Goal: Information Seeking & Learning: Compare options

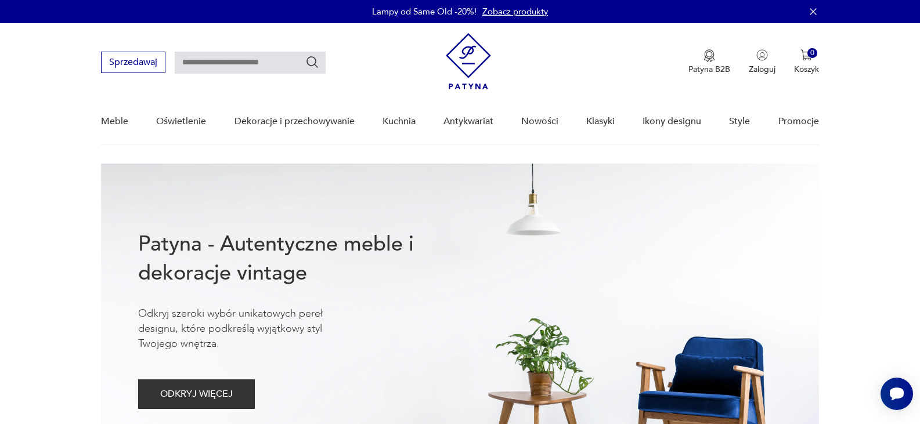
click at [262, 48] on div "Sprzedawaj Patyna B2B Zaloguj 0 Koszyk Twój koszyk ( 0 ) Brak produktów w koszy…" at bounding box center [459, 56] width 717 height 67
click at [249, 60] on input "text" at bounding box center [250, 63] width 151 height 22
type input "****"
click at [312, 60] on icon "Szukaj" at bounding box center [312, 62] width 14 height 14
type input "****"
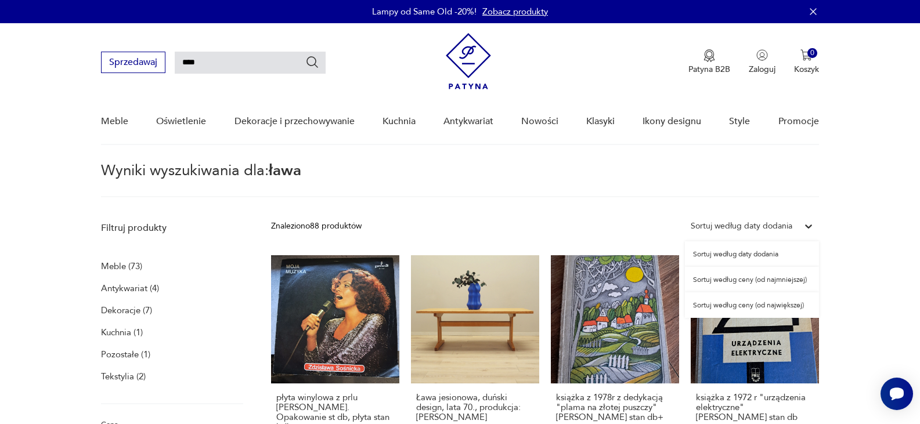
click at [773, 223] on div "Sortuj według daty dodania" at bounding box center [742, 226] width 102 height 13
click at [748, 279] on div "Sortuj według ceny (od najmniejszej)" at bounding box center [752, 280] width 134 height 26
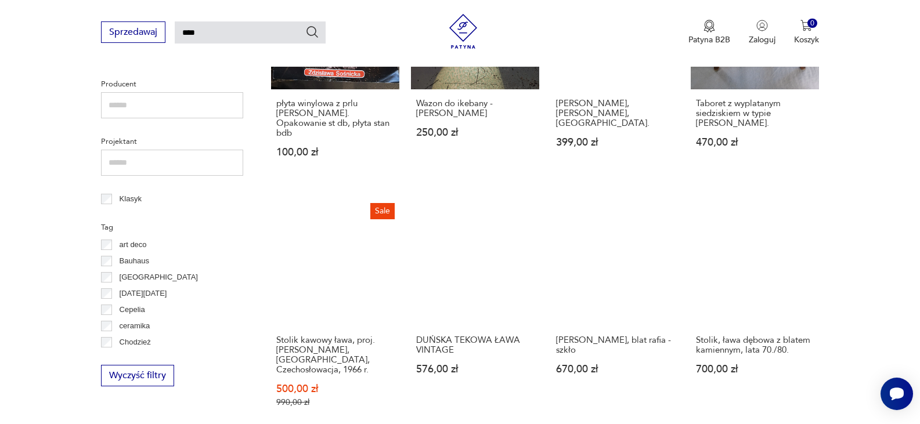
scroll to position [563, 0]
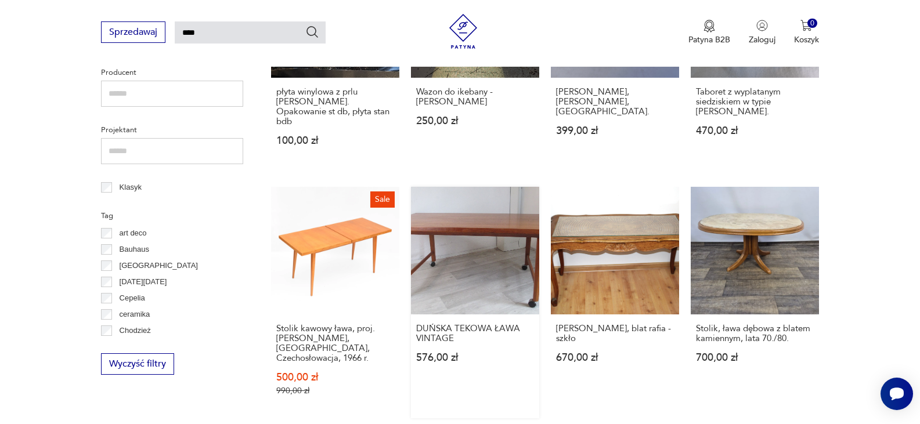
click at [495, 212] on link "DUŃSKA TEKOWA ŁAWA VINTAGE 576,00 zł" at bounding box center [475, 303] width 128 height 232
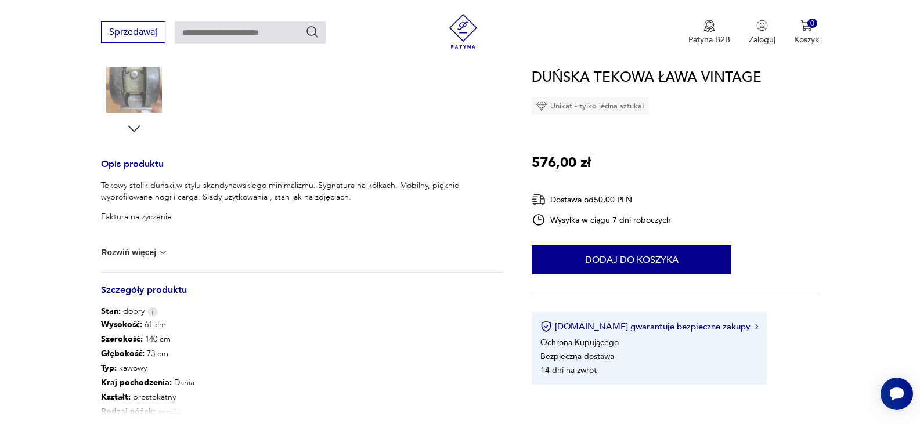
scroll to position [425, 0]
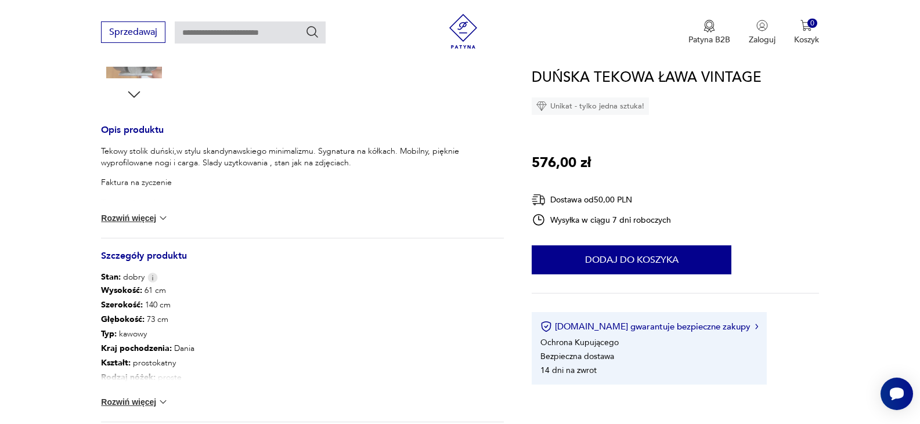
type input "****"
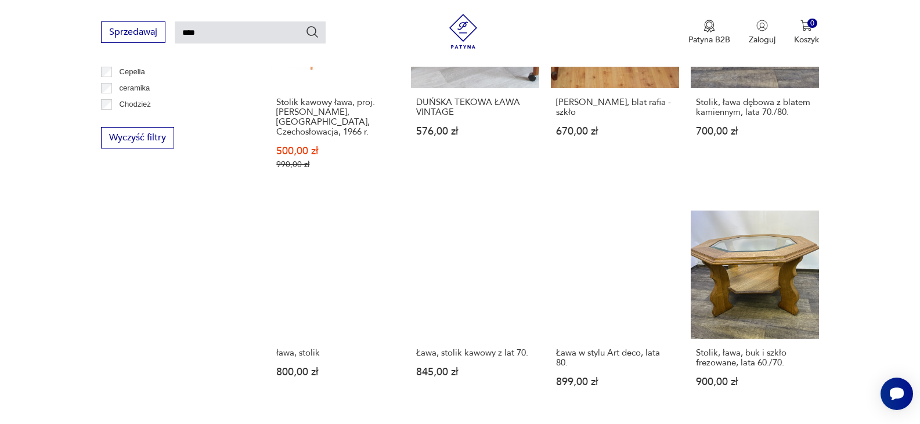
scroll to position [836, 0]
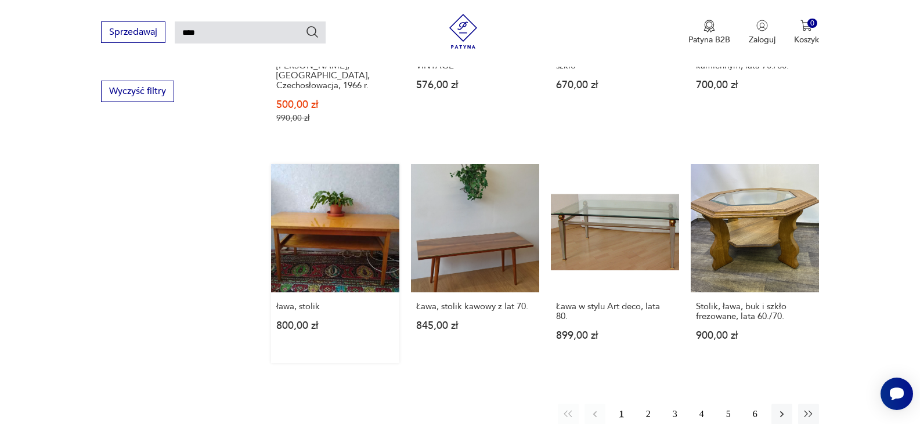
click at [301, 212] on link "ława, stolik 800,00 zł" at bounding box center [335, 263] width 128 height 199
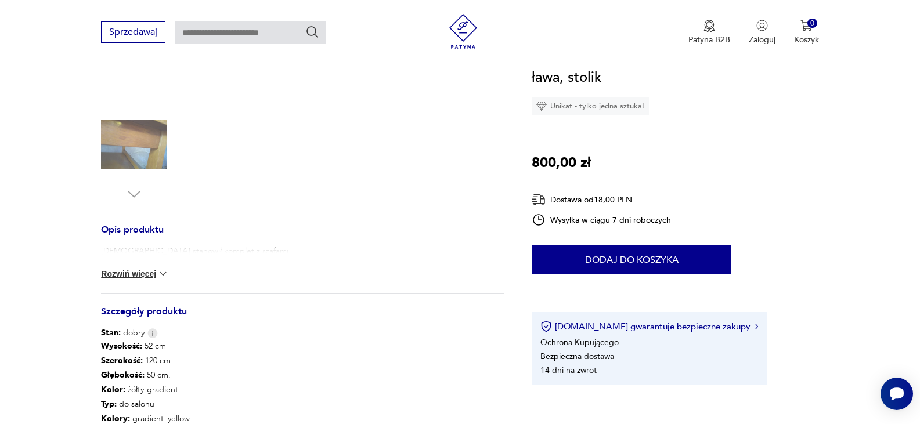
scroll to position [372, 0]
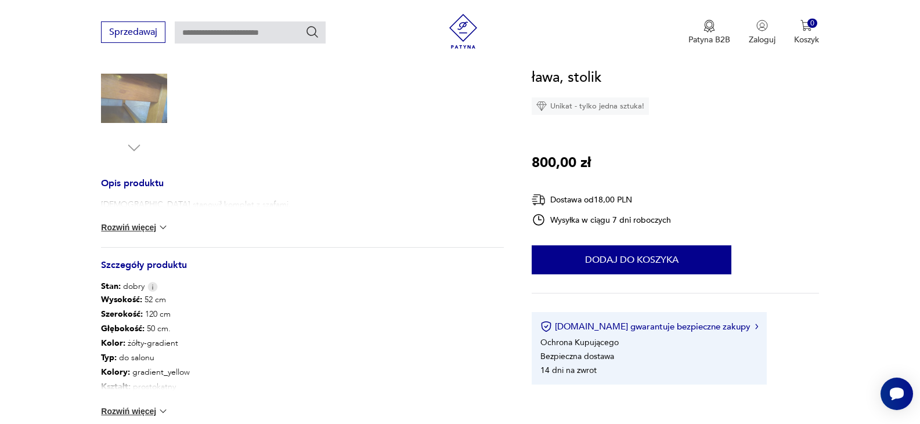
type input "****"
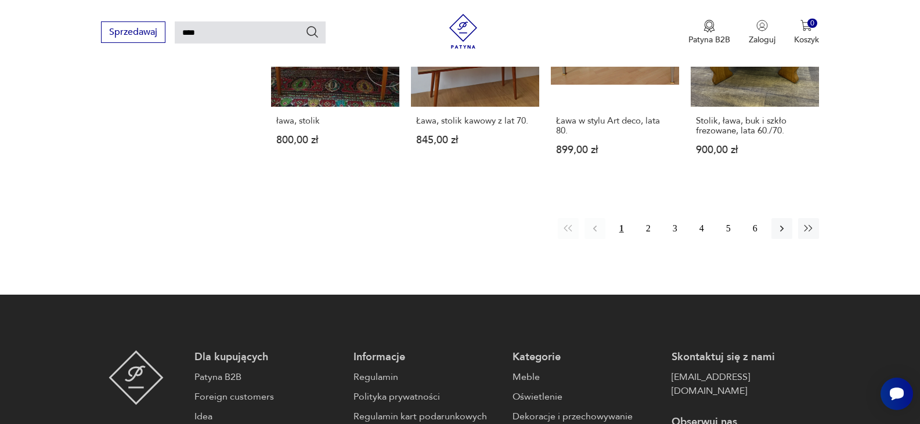
scroll to position [1045, 0]
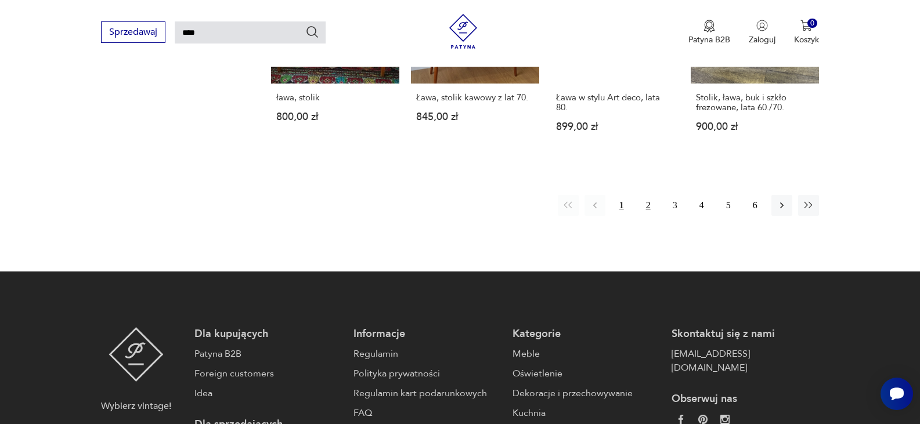
click at [648, 195] on button "2" at bounding box center [648, 205] width 21 height 21
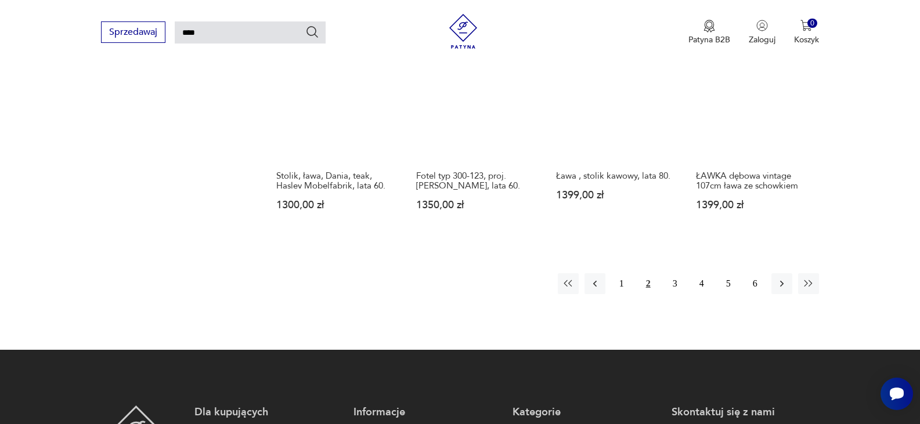
scroll to position [947, 0]
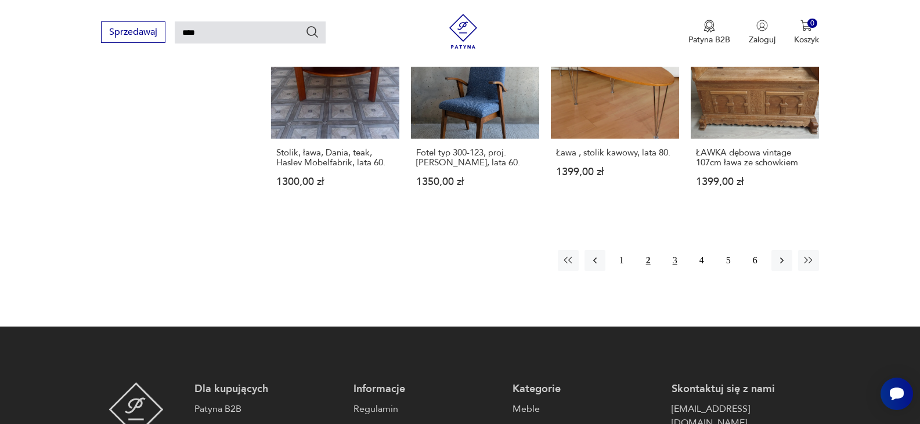
click at [680, 250] on button "3" at bounding box center [675, 260] width 21 height 21
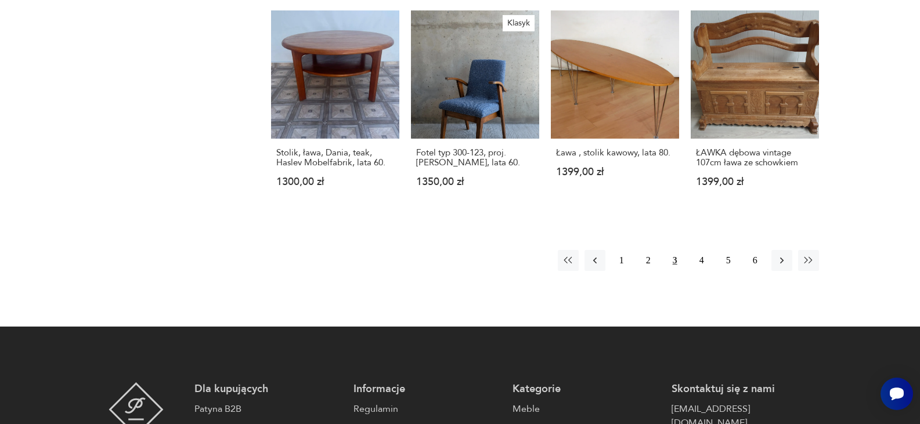
scroll to position [41, 0]
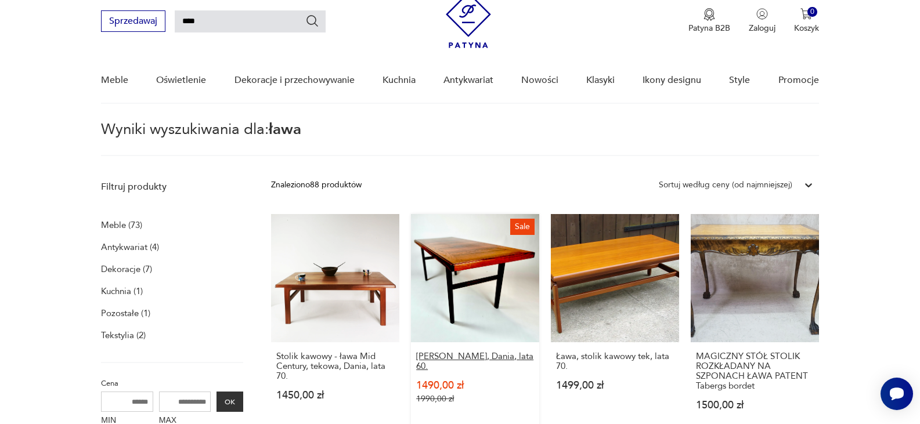
click at [443, 359] on h3 "[PERSON_NAME], Dania, lata 60." at bounding box center [475, 362] width 118 height 20
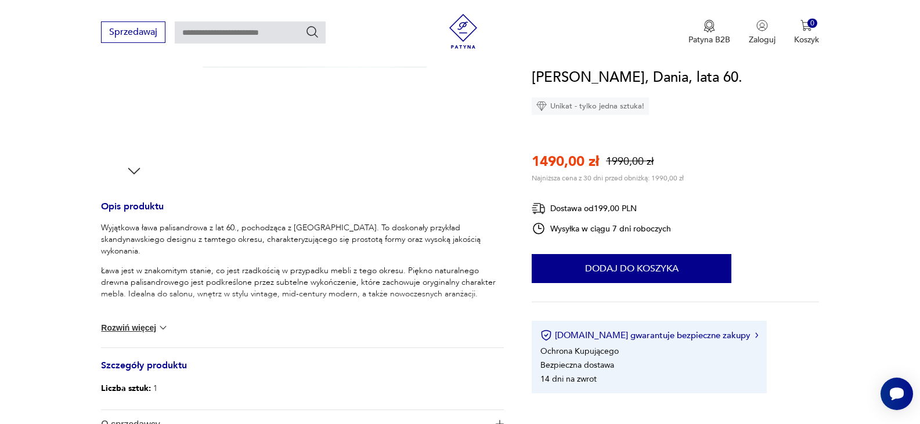
scroll to position [441, 0]
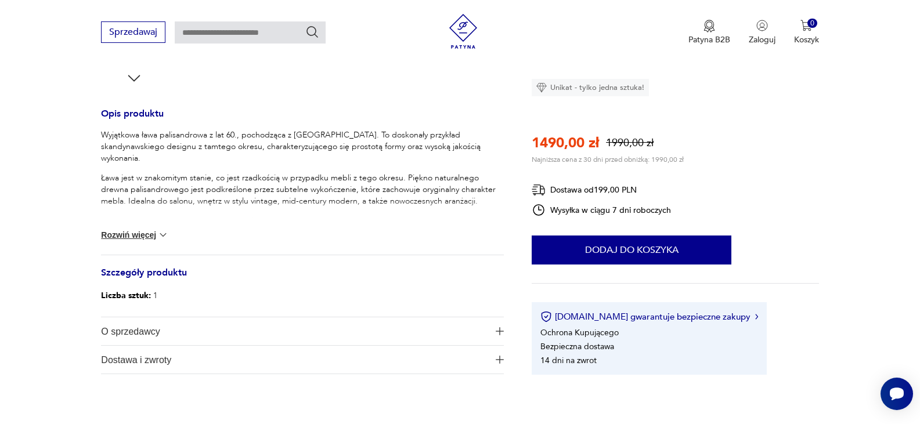
click at [121, 237] on button "Rozwiń więcej" at bounding box center [134, 235] width 67 height 12
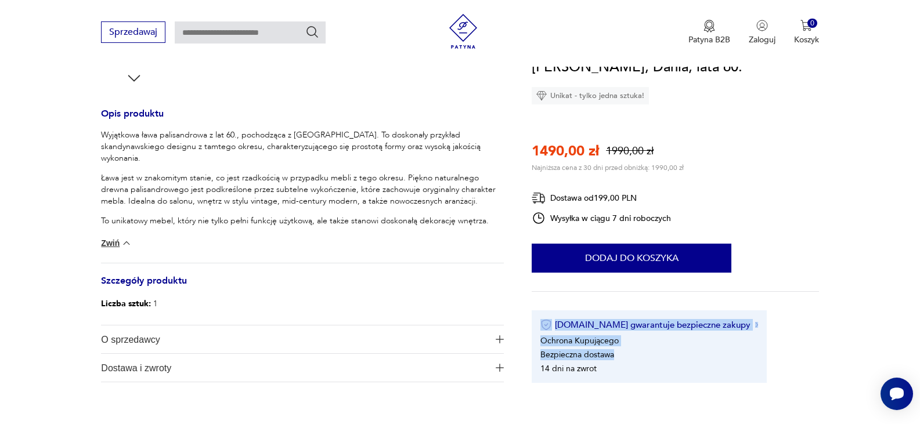
drag, startPoint x: 915, startPoint y: 146, endPoint x: 917, endPoint y: 171, distance: 25.6
click at [917, 171] on section "Sale Opis produktu Wyjątkowa ława palisandrowa z lat 60., pochodząca z [GEOGRAP…" at bounding box center [460, 80] width 920 height 660
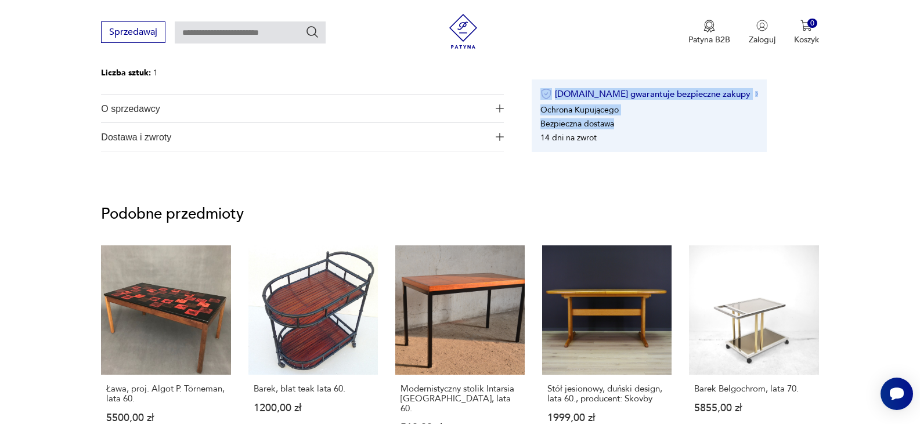
scroll to position [742, 0]
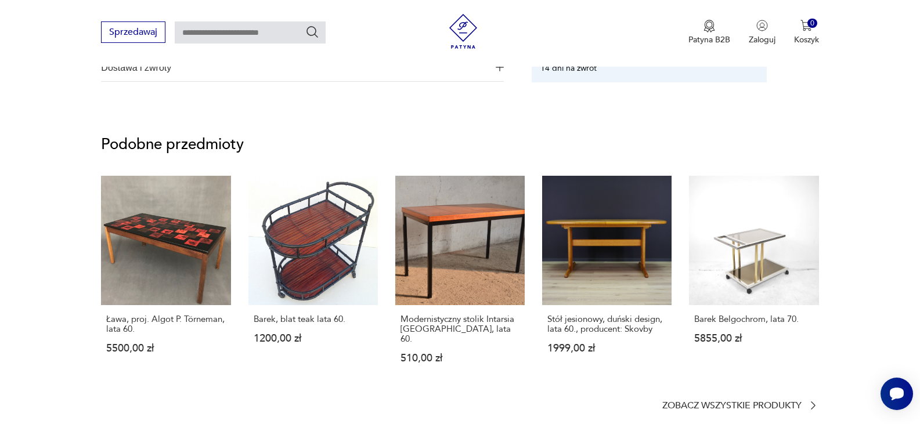
click at [214, 34] on input "text" at bounding box center [250, 32] width 151 height 22
type input "*****"
click at [316, 34] on icon "Szukaj" at bounding box center [313, 32] width 12 height 12
type input "*****"
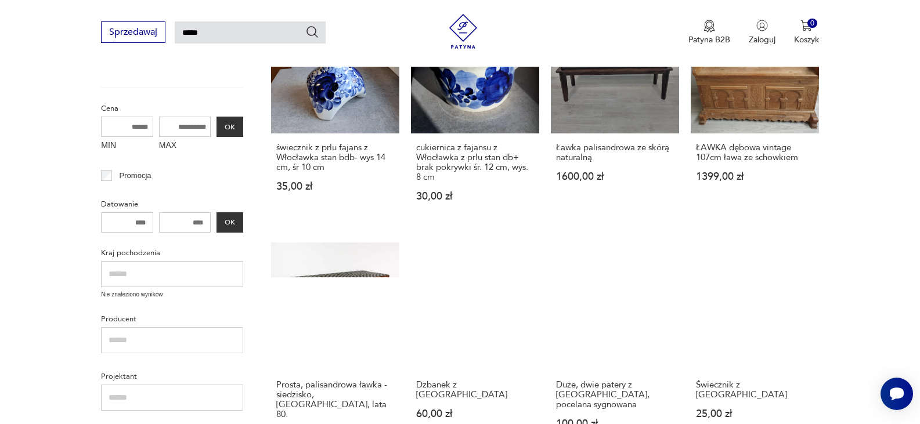
scroll to position [273, 0]
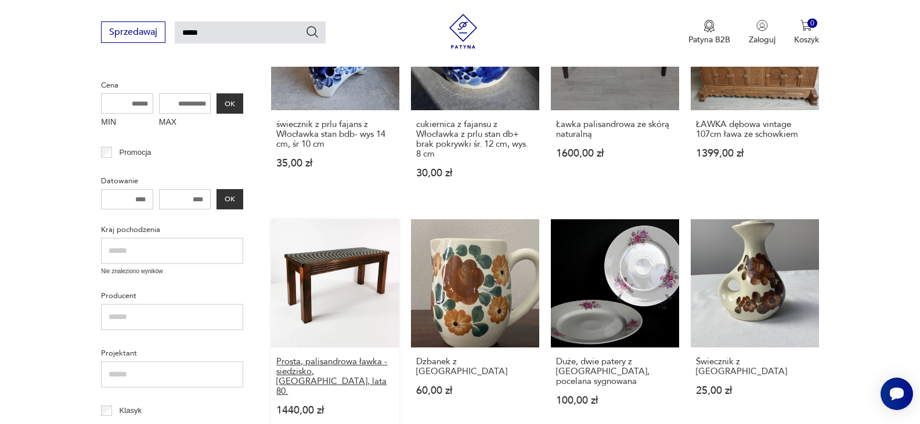
click at [342, 361] on h3 "Prosta, palisandrowa ławka - siedzisko, [GEOGRAPHIC_DATA], lata 80." at bounding box center [335, 376] width 118 height 39
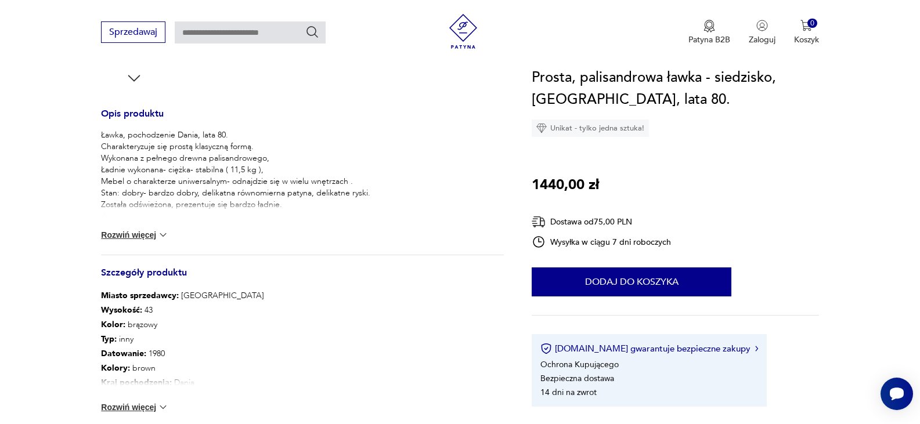
scroll to position [557, 0]
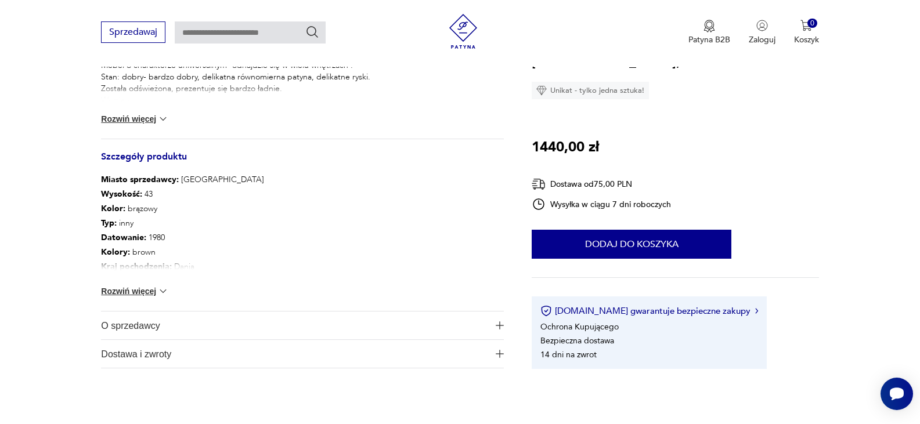
click at [143, 291] on button "Rozwiń więcej" at bounding box center [134, 292] width 67 height 12
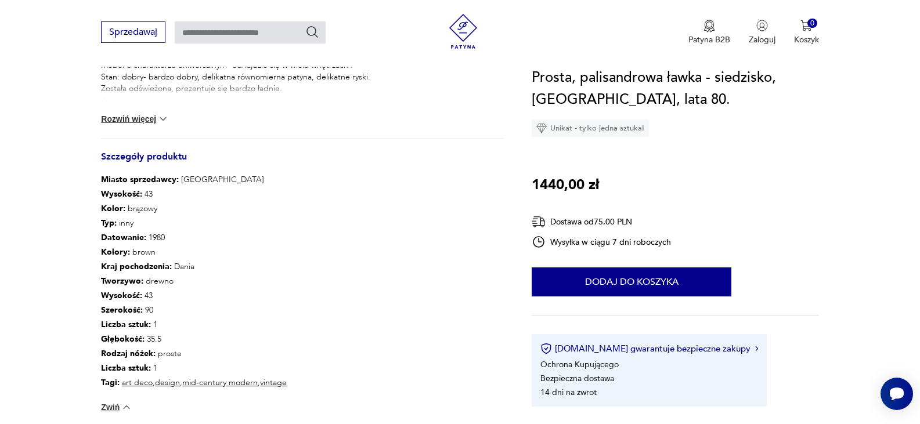
type input "*****"
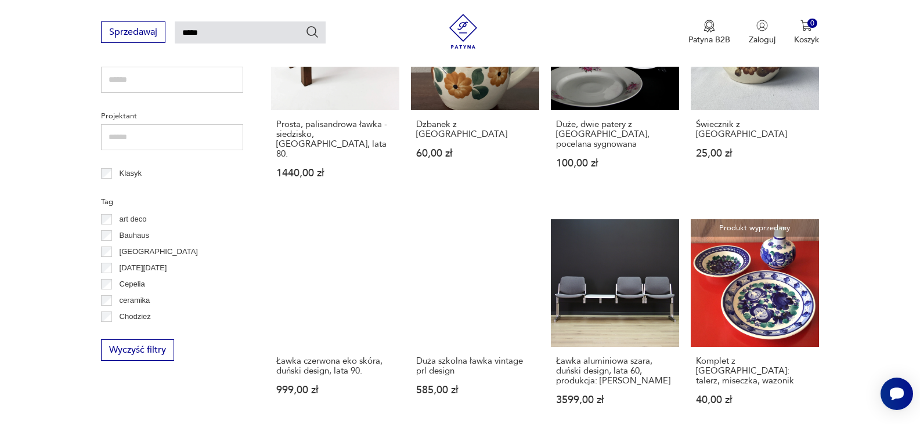
scroll to position [557, 0]
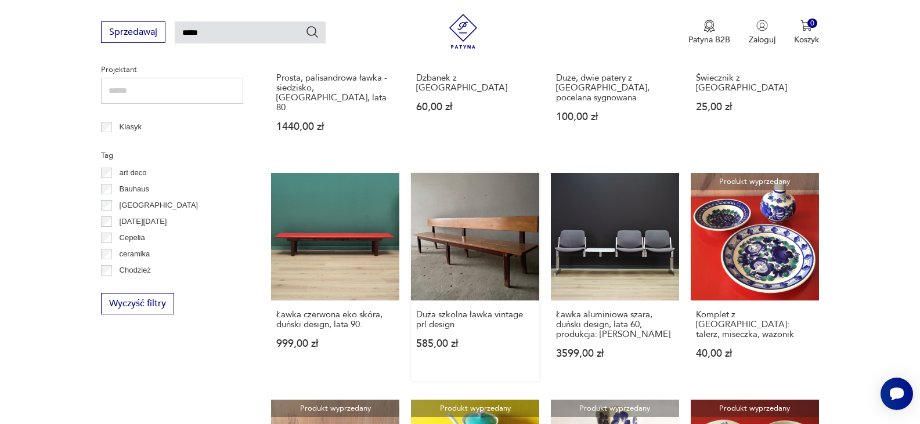
click at [447, 339] on p "585,00 zł" at bounding box center [475, 344] width 118 height 10
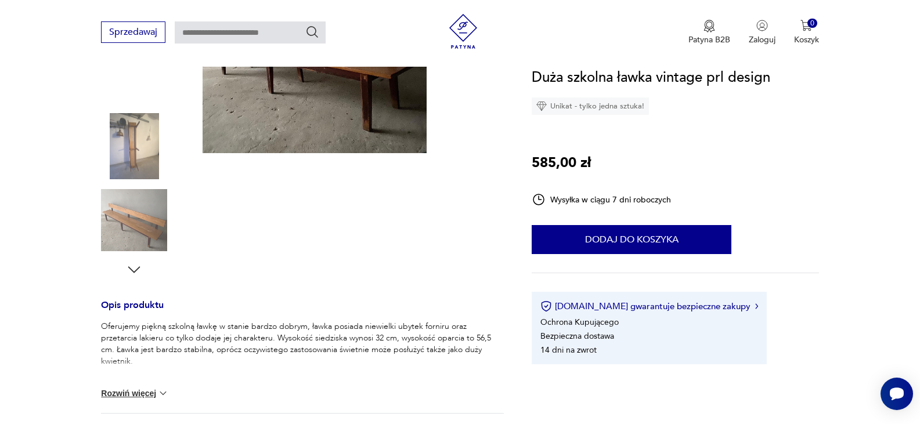
scroll to position [163, 0]
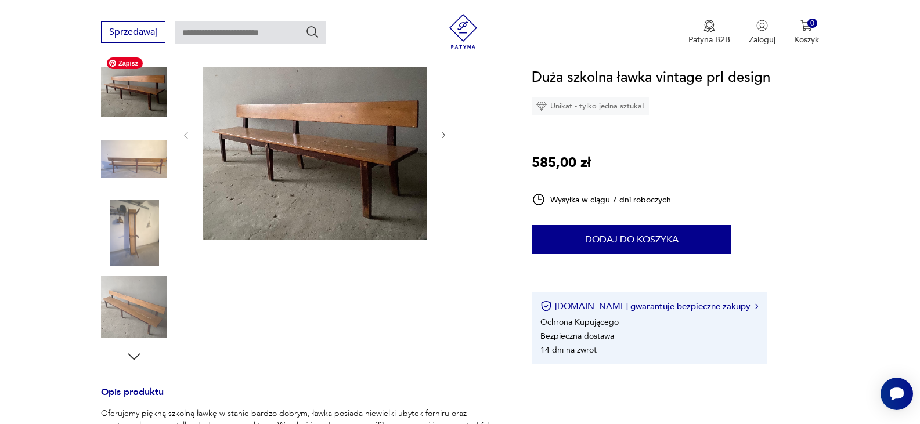
click at [124, 94] on img at bounding box center [134, 85] width 66 height 66
click at [125, 92] on img at bounding box center [134, 85] width 66 height 66
click at [114, 149] on img at bounding box center [134, 160] width 66 height 66
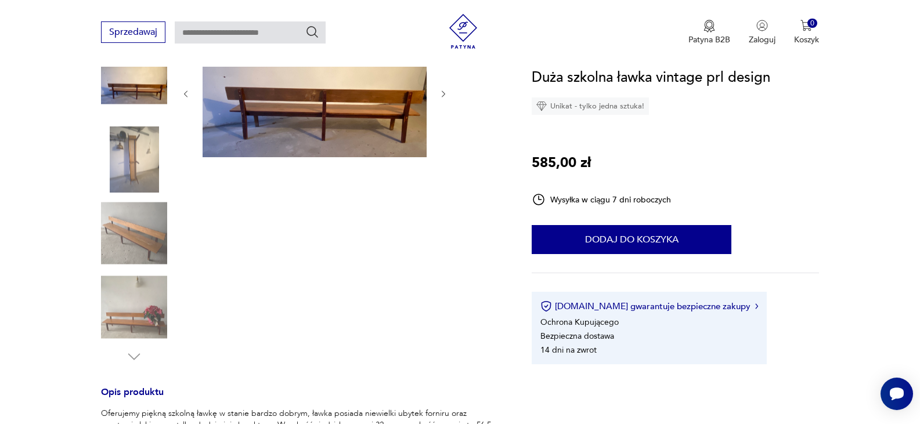
click at [143, 241] on img at bounding box center [134, 233] width 66 height 66
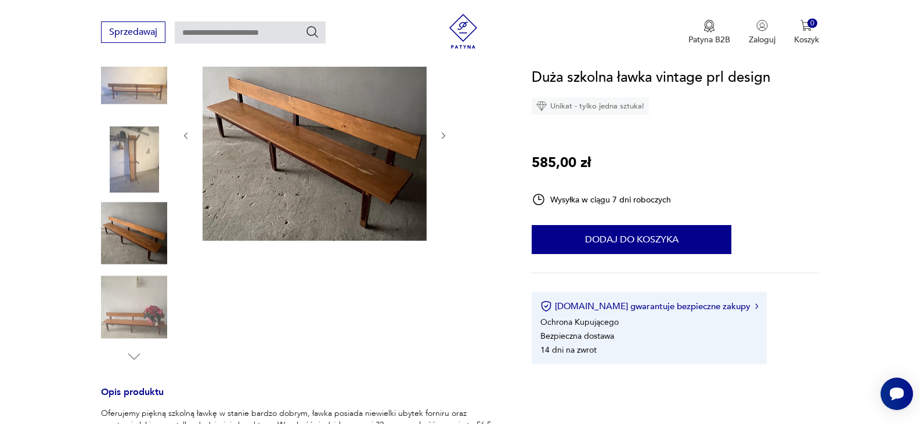
click at [140, 325] on img at bounding box center [134, 308] width 66 height 66
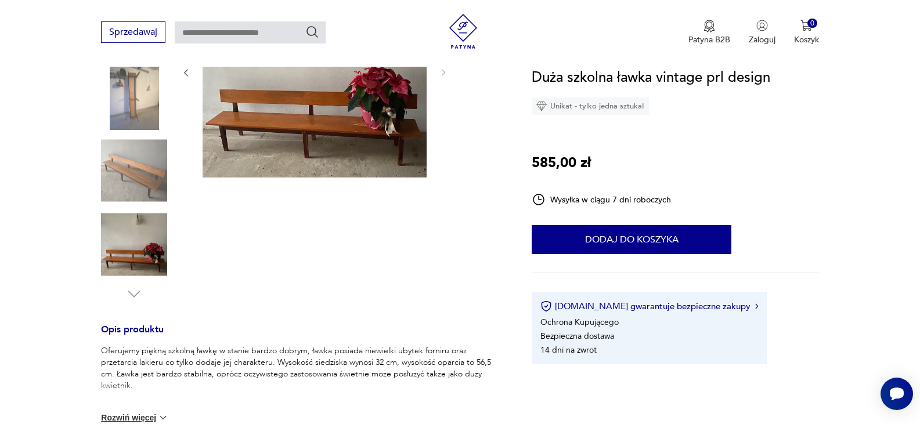
scroll to position [257, 0]
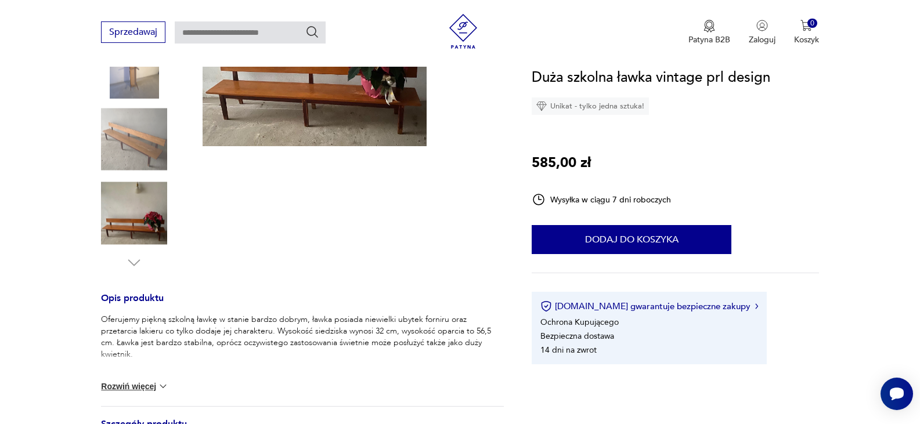
type input "*****"
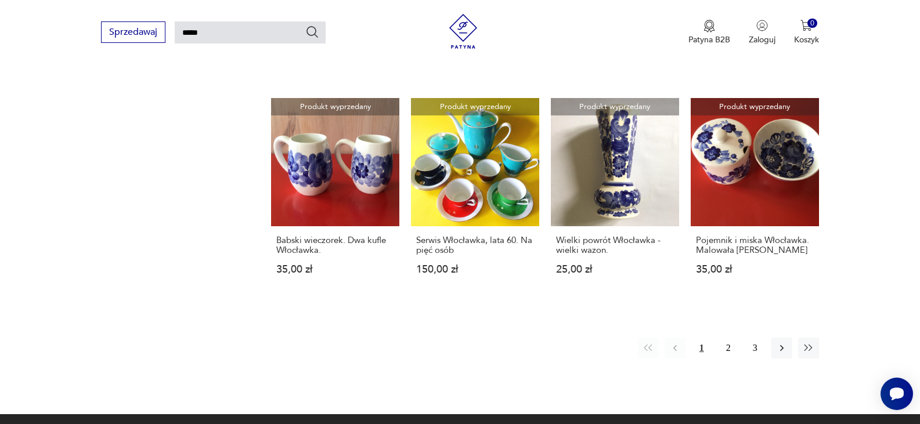
scroll to position [882, 0]
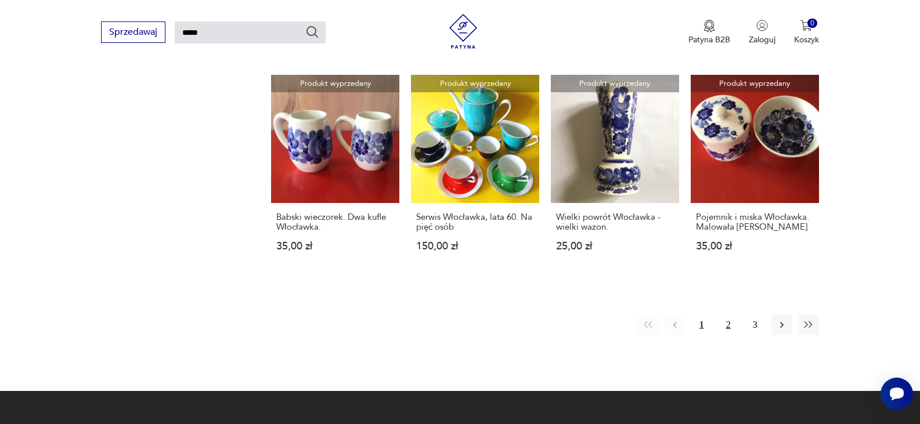
click at [729, 315] on button "2" at bounding box center [728, 325] width 21 height 21
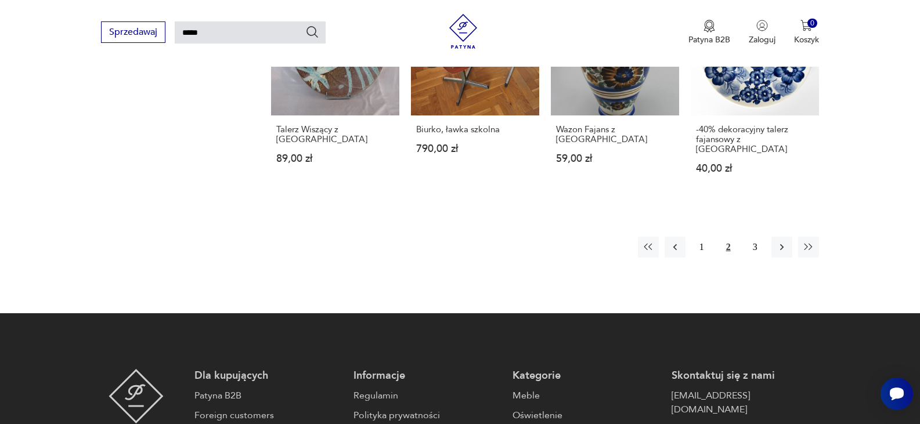
scroll to position [993, 0]
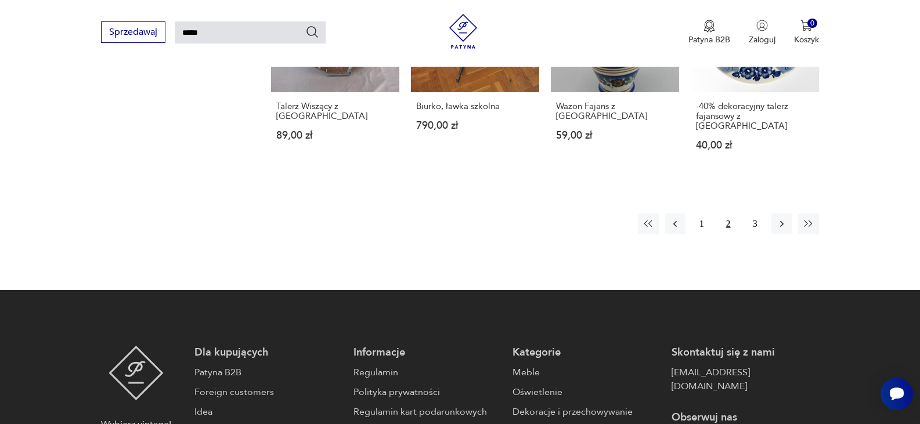
scroll to position [882, 0]
